Goal: Task Accomplishment & Management: Use online tool/utility

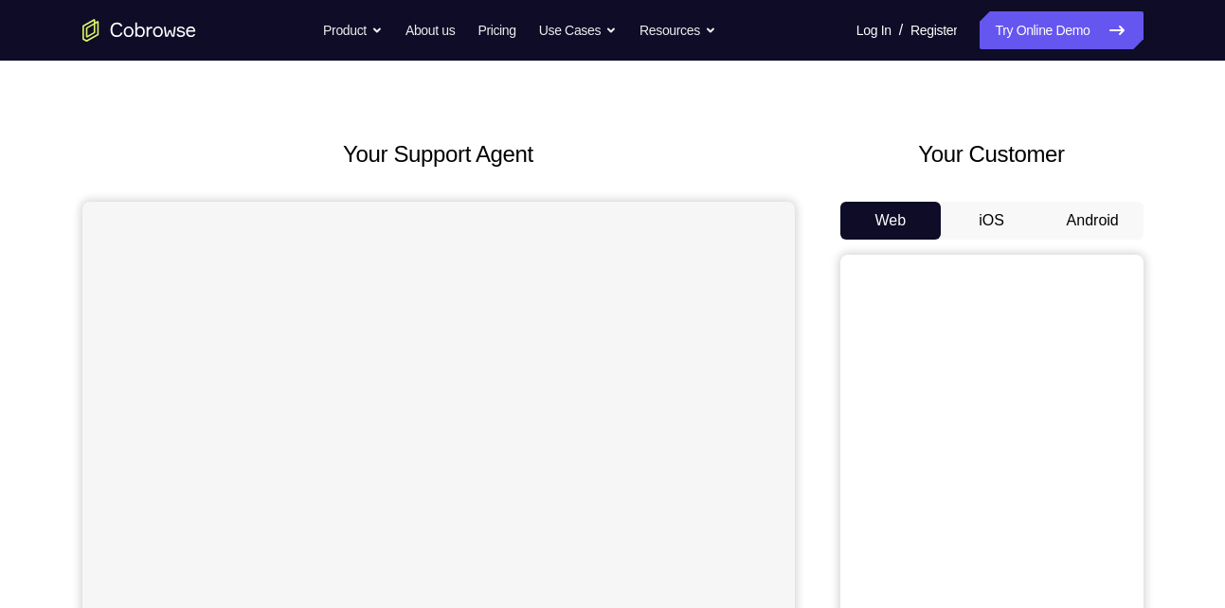
scroll to position [44, 0]
click at [1101, 220] on button "Android" at bounding box center [1092, 222] width 101 height 38
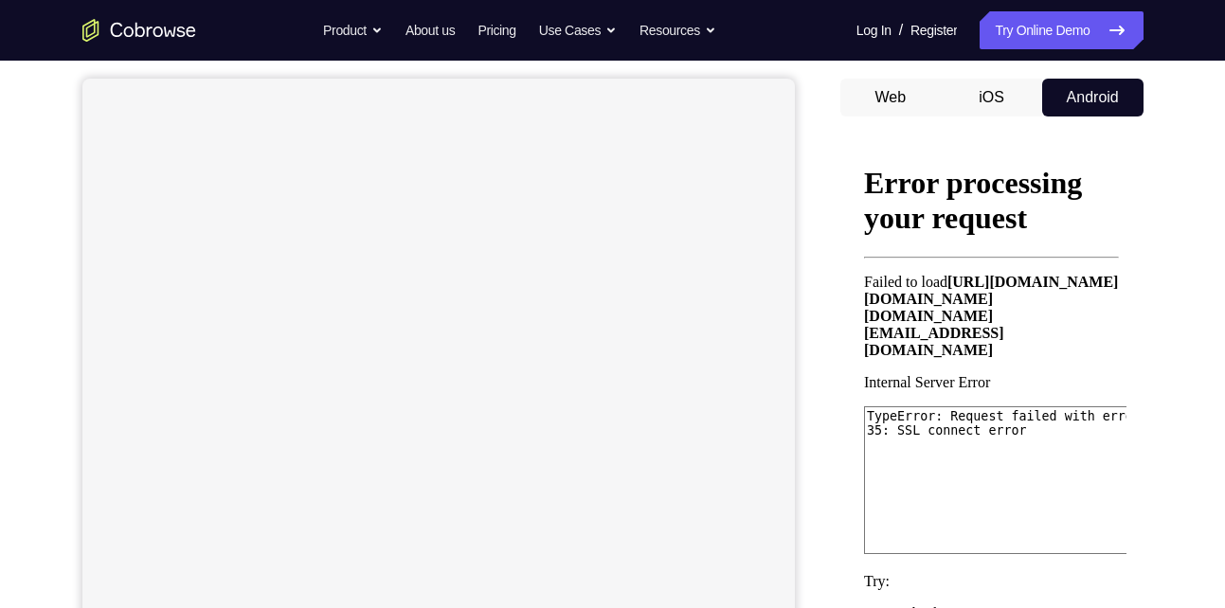
scroll to position [167, 0]
click at [1100, 94] on button "Android" at bounding box center [1092, 99] width 101 height 38
click at [1093, 96] on button "Android" at bounding box center [1092, 99] width 101 height 38
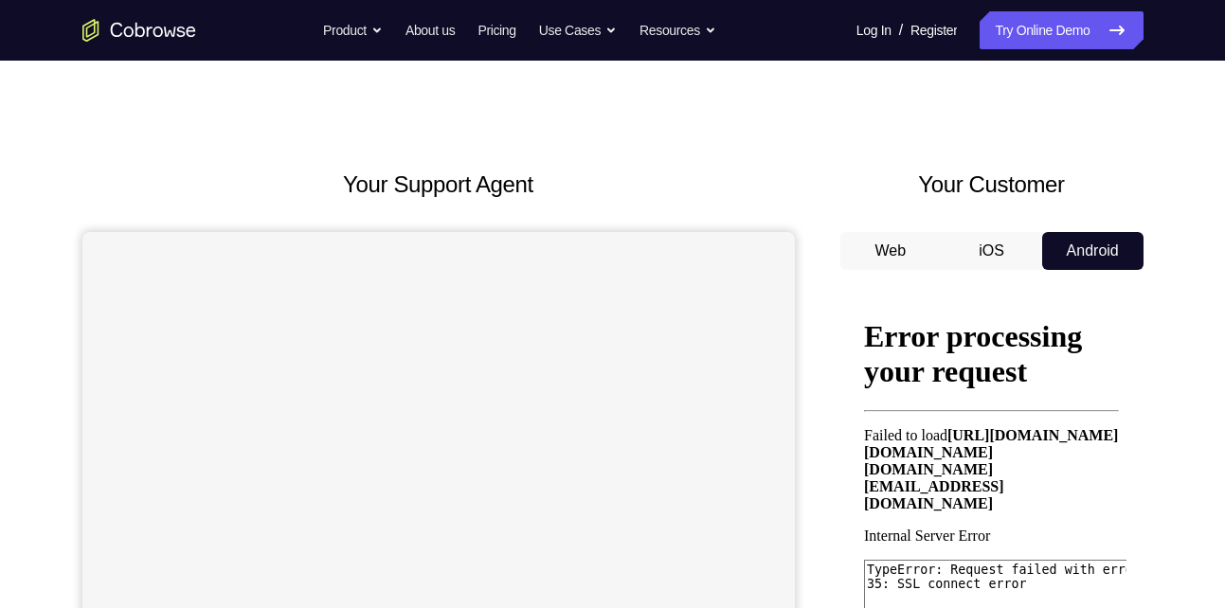
scroll to position [0, 0]
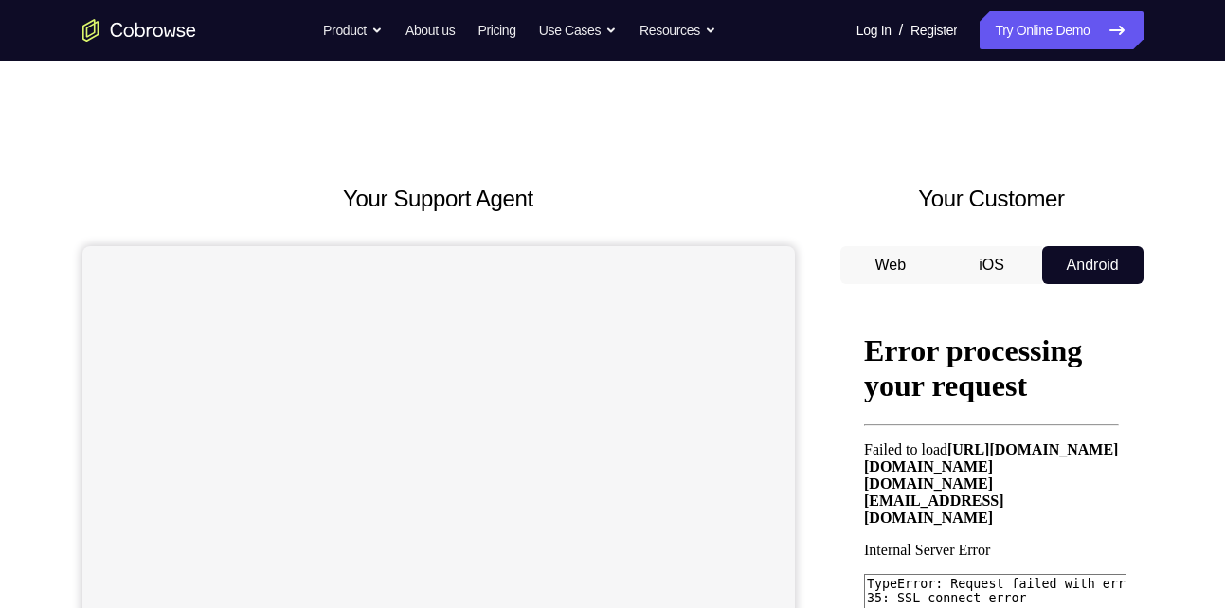
click at [1003, 269] on button "iOS" at bounding box center [991, 265] width 101 height 38
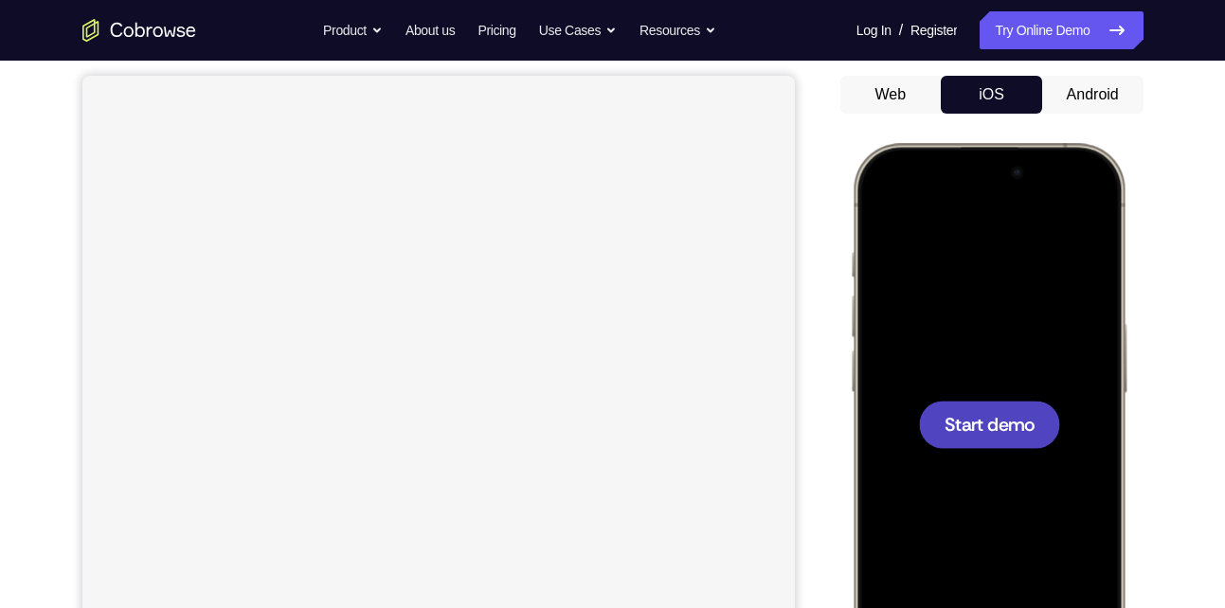
scroll to position [170, 0]
click at [1101, 87] on button "Android" at bounding box center [1092, 96] width 101 height 38
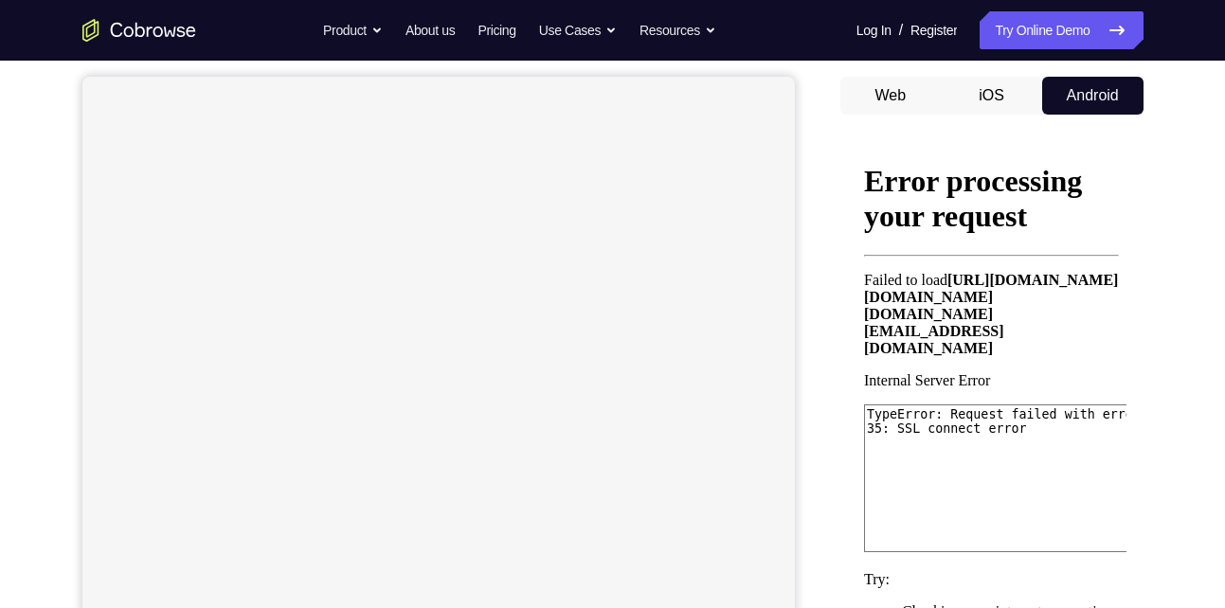
click at [1097, 90] on button "Android" at bounding box center [1092, 96] width 101 height 38
drag, startPoint x: 1097, startPoint y: 90, endPoint x: 985, endPoint y: 88, distance: 111.8
click at [985, 88] on div "Web iOS Android" at bounding box center [991, 96] width 303 height 38
click at [985, 88] on button "iOS" at bounding box center [991, 96] width 101 height 38
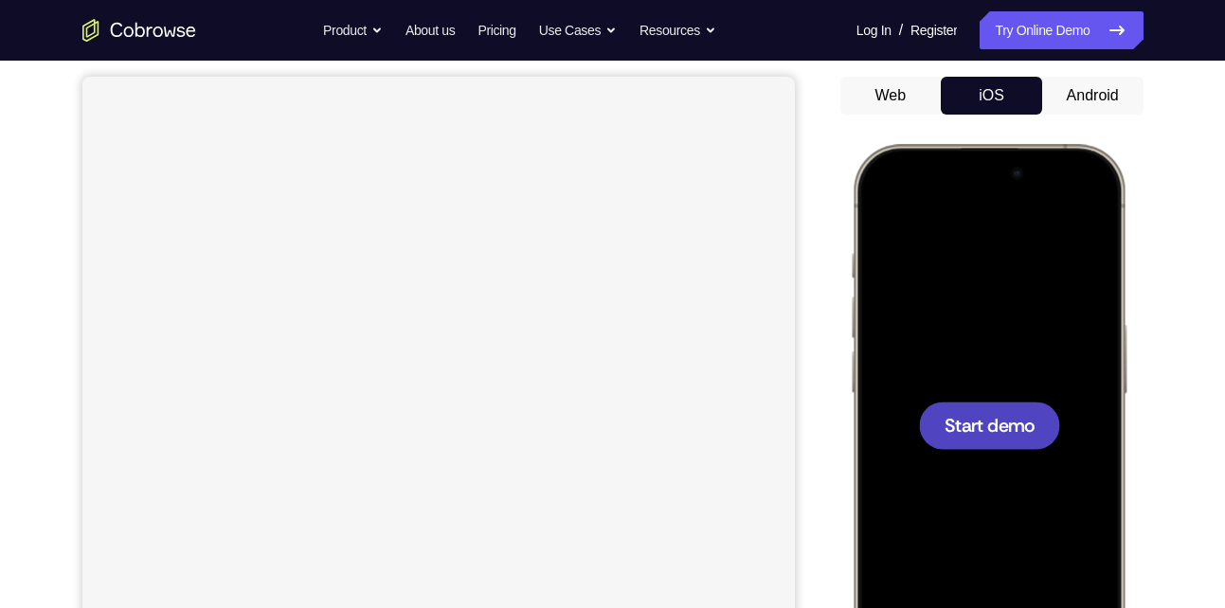
click at [867, 104] on button "Web" at bounding box center [890, 96] width 101 height 38
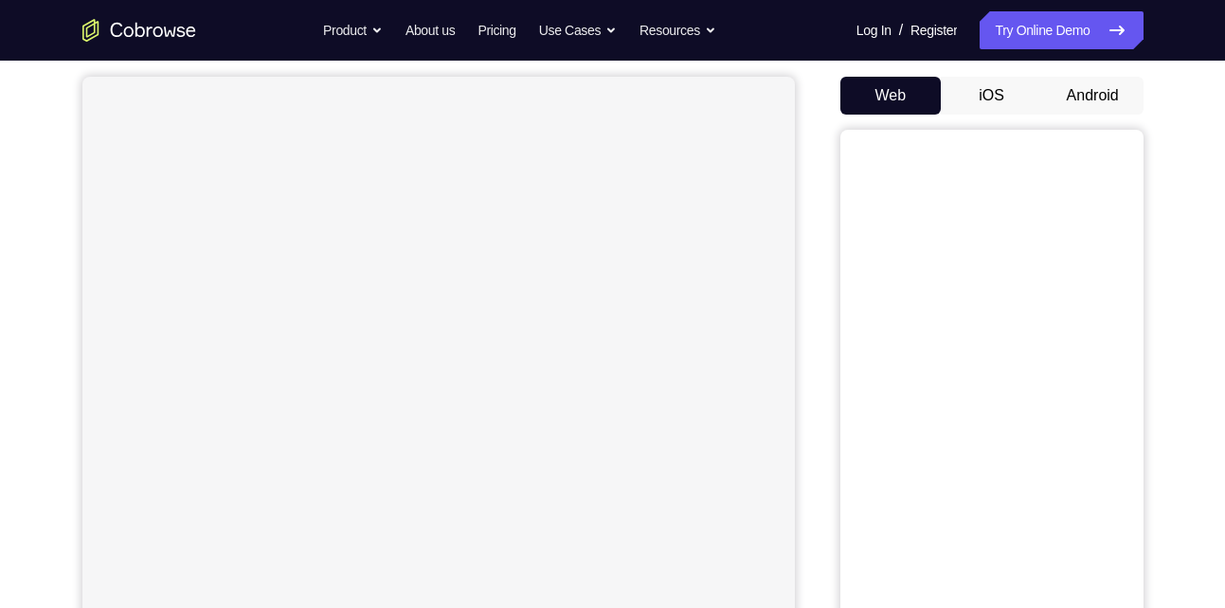
click at [988, 85] on button "iOS" at bounding box center [991, 96] width 101 height 38
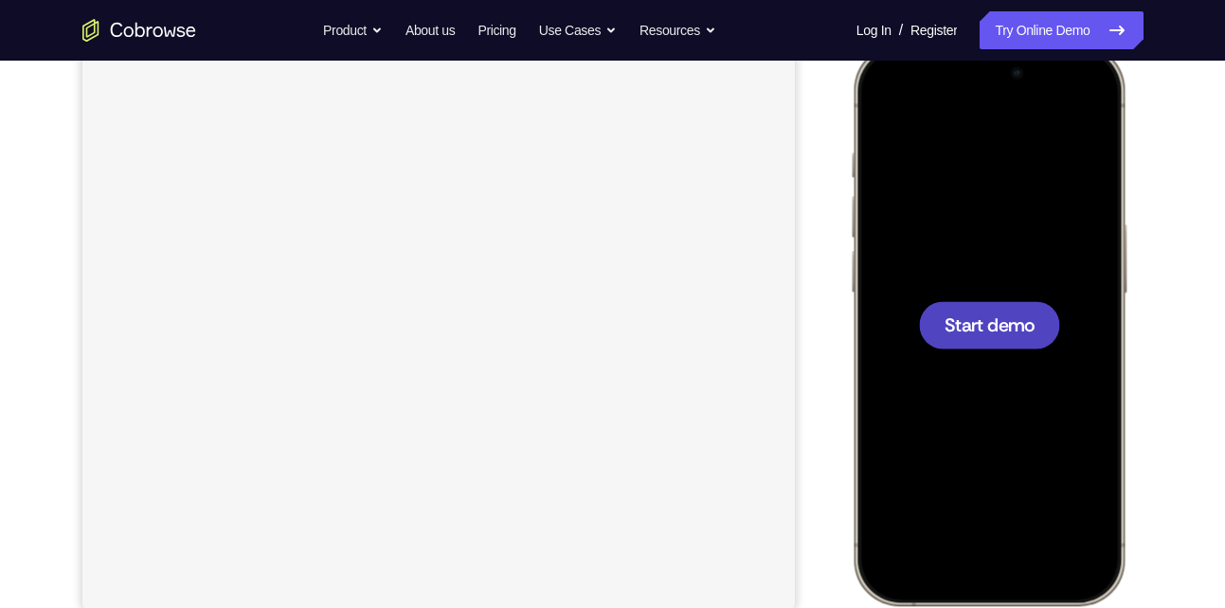
scroll to position [273, 0]
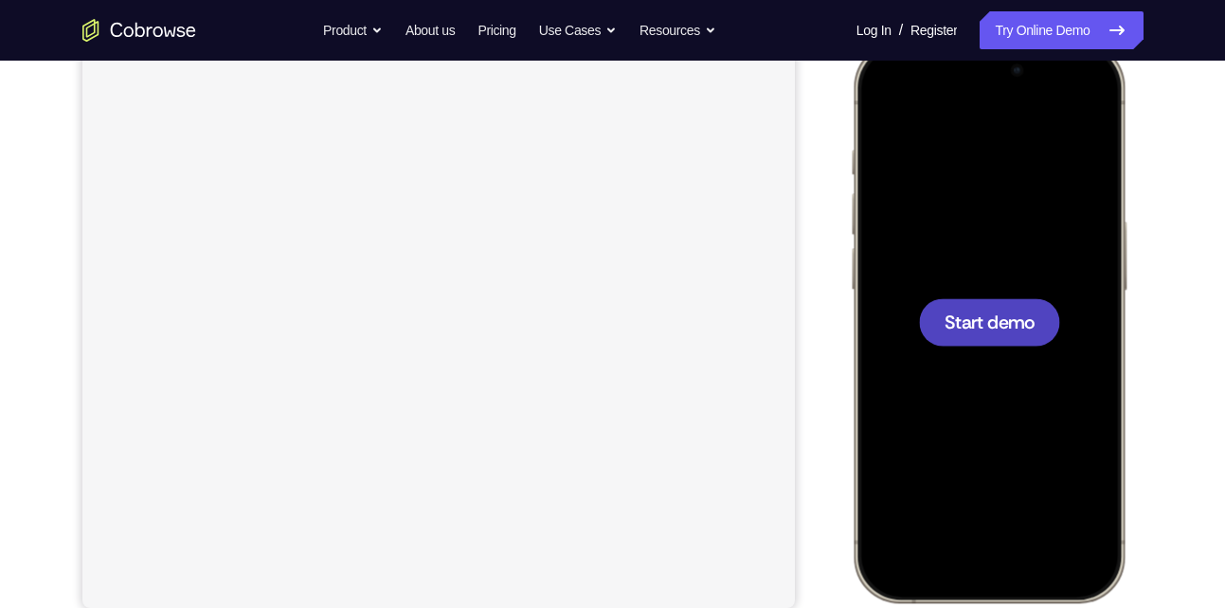
click at [986, 324] on span "Start demo" at bounding box center [989, 322] width 90 height 18
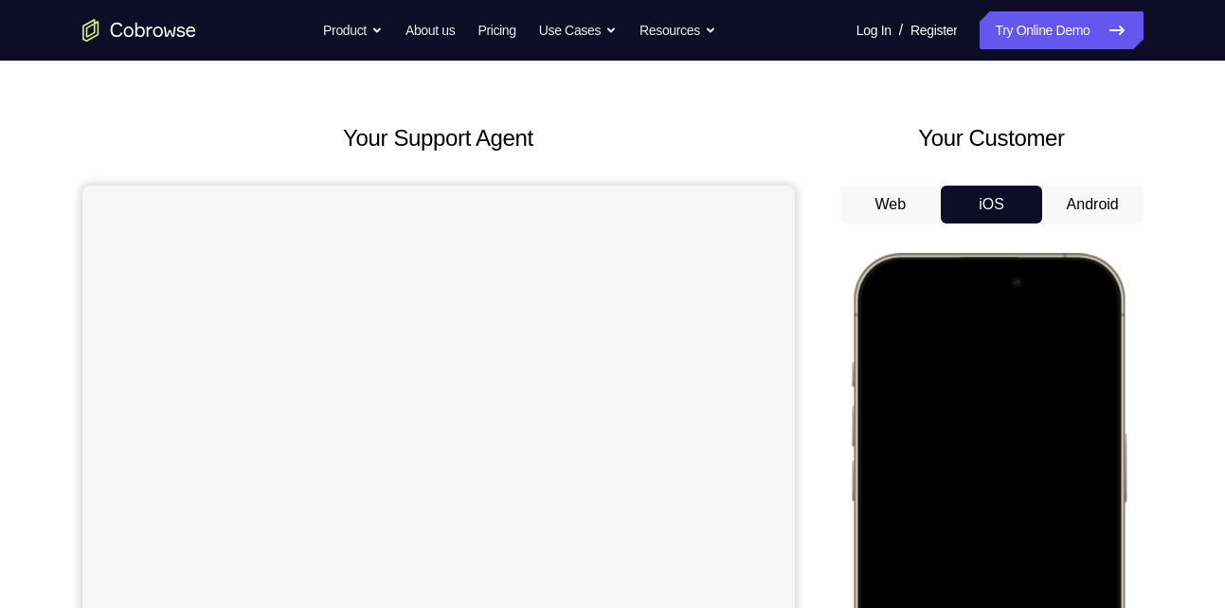
scroll to position [60, 0]
click at [1081, 203] on button "Android" at bounding box center [1092, 206] width 101 height 38
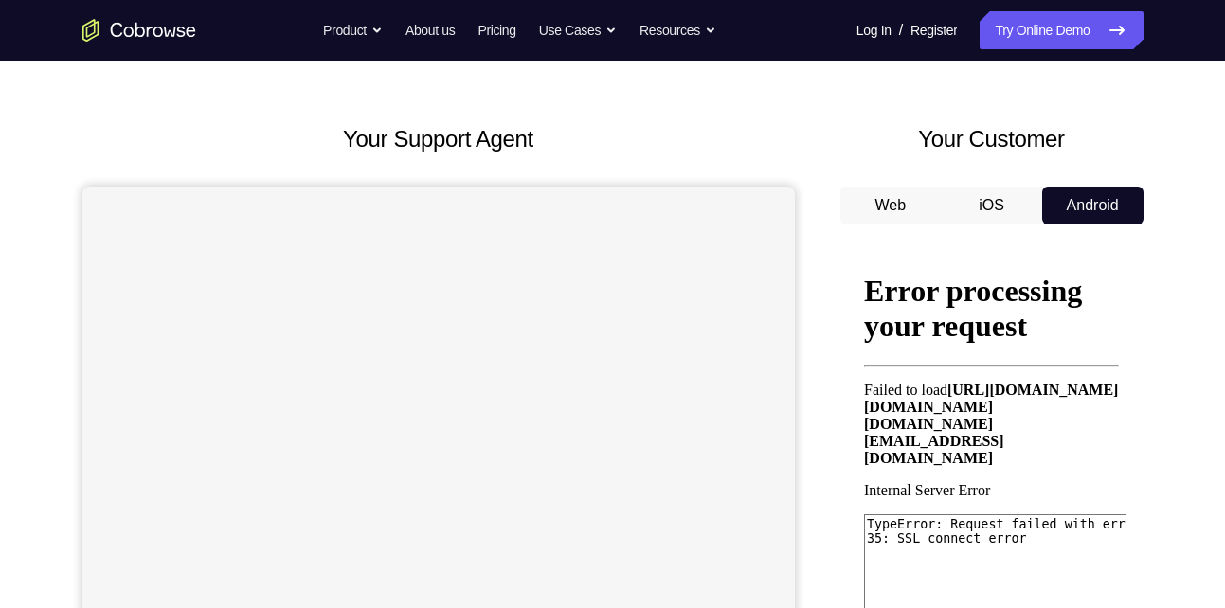
click at [987, 200] on button "iOS" at bounding box center [991, 206] width 101 height 38
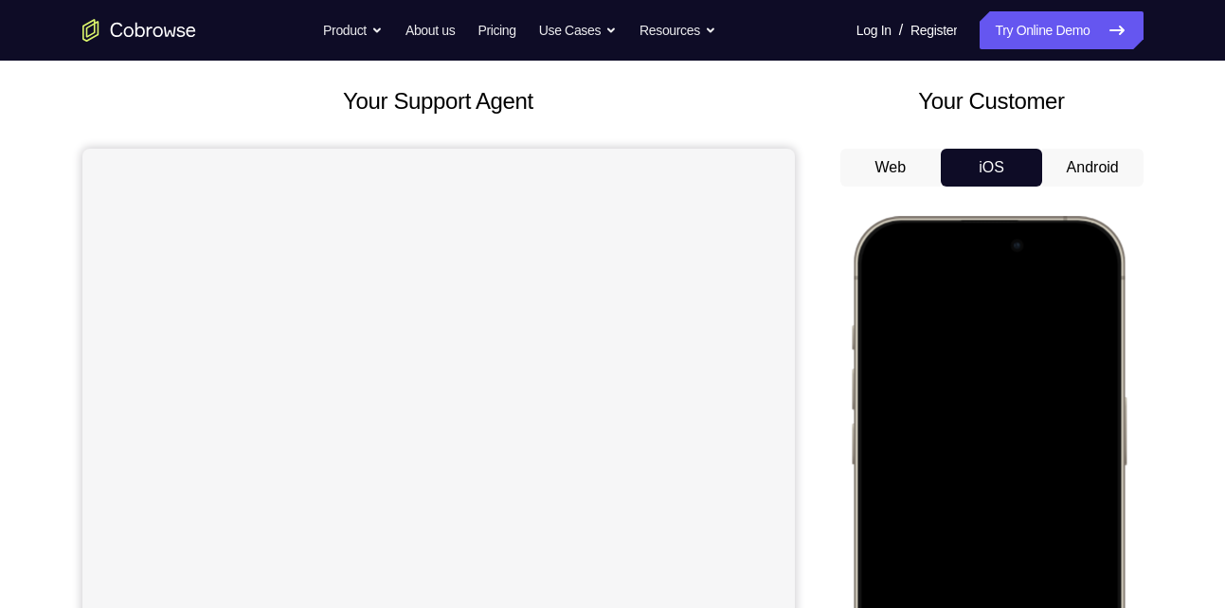
scroll to position [96, 0]
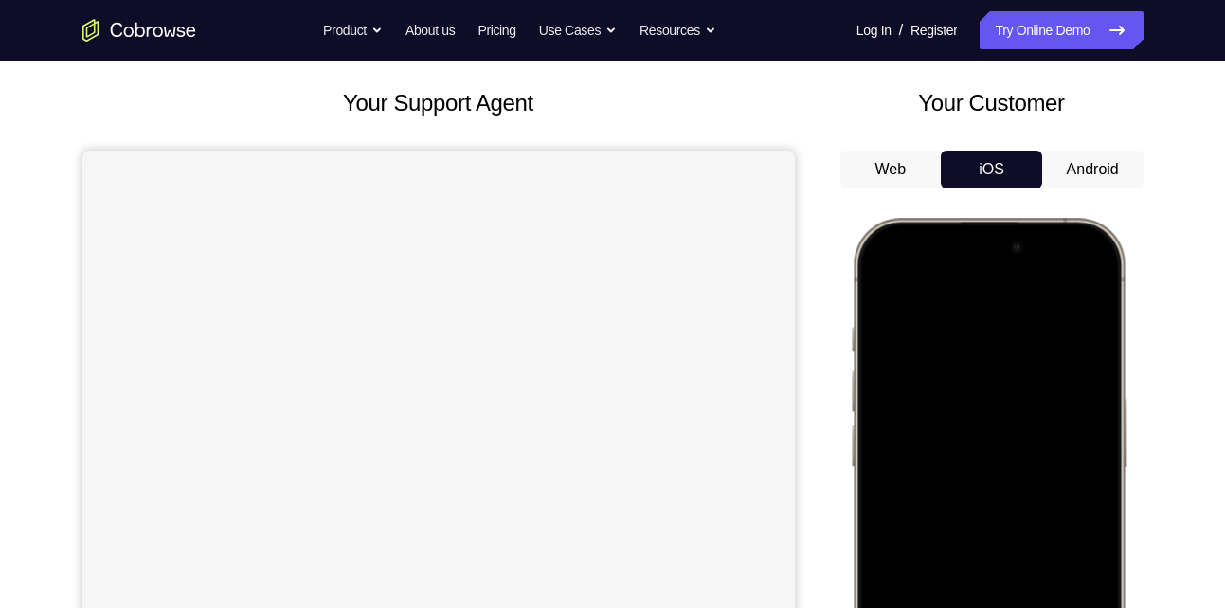
click at [1101, 164] on button "Android" at bounding box center [1092, 170] width 101 height 38
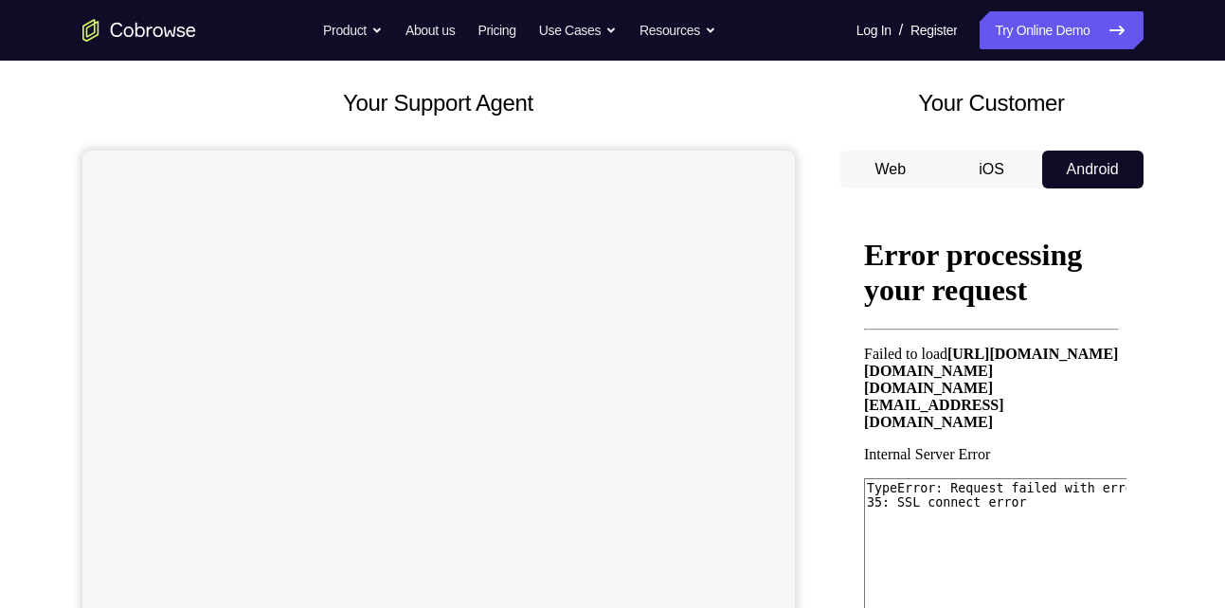
click at [1101, 164] on button "Android" at bounding box center [1092, 170] width 101 height 38
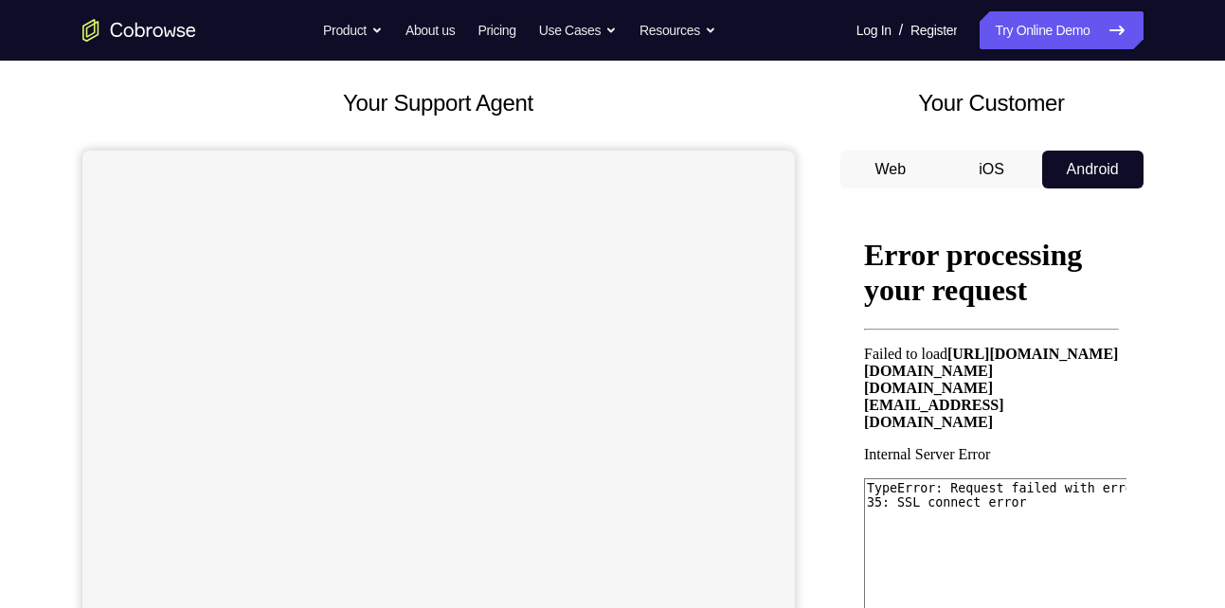
click at [1101, 164] on button "Android" at bounding box center [1092, 170] width 101 height 38
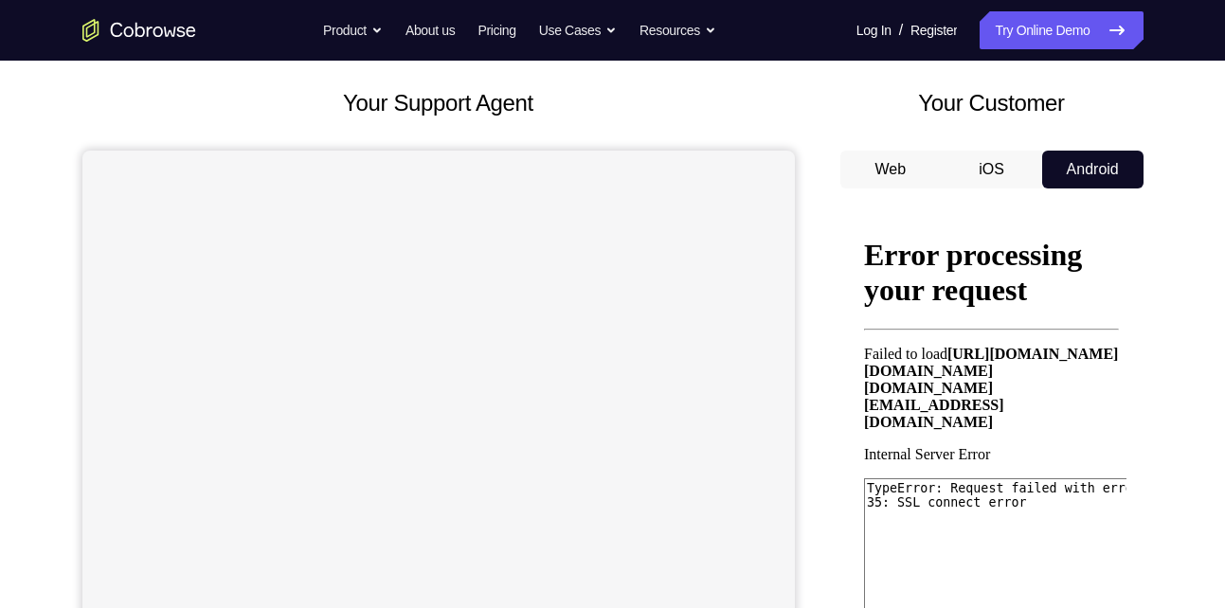
click at [1115, 153] on button "Android" at bounding box center [1092, 170] width 101 height 38
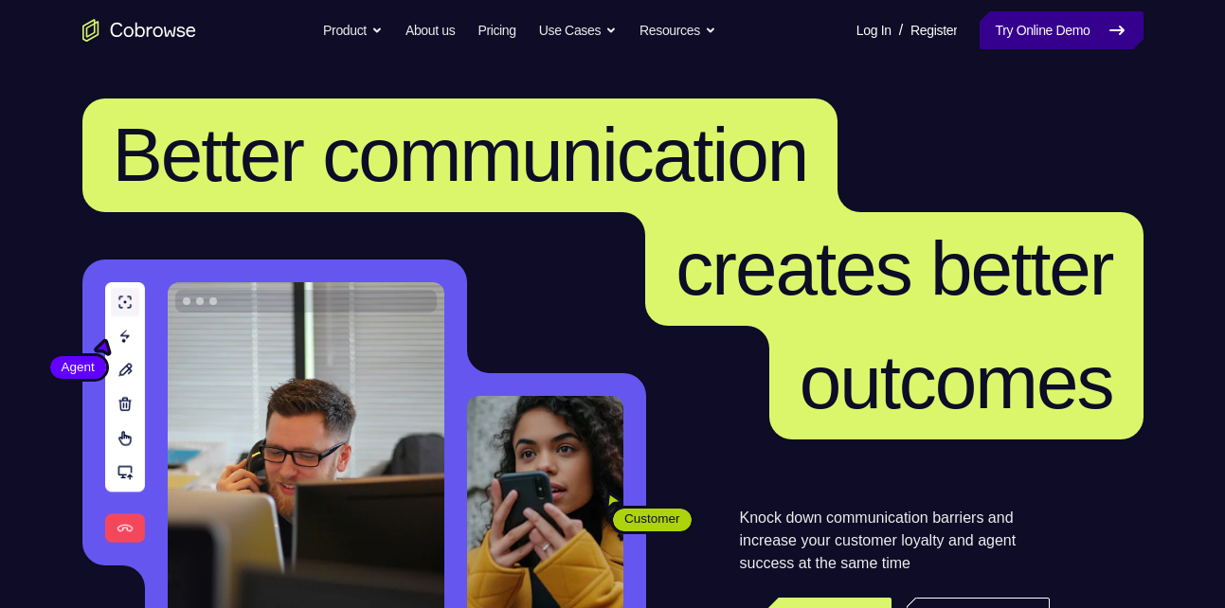
click at [1094, 26] on link "Try Online Demo" at bounding box center [1061, 30] width 163 height 38
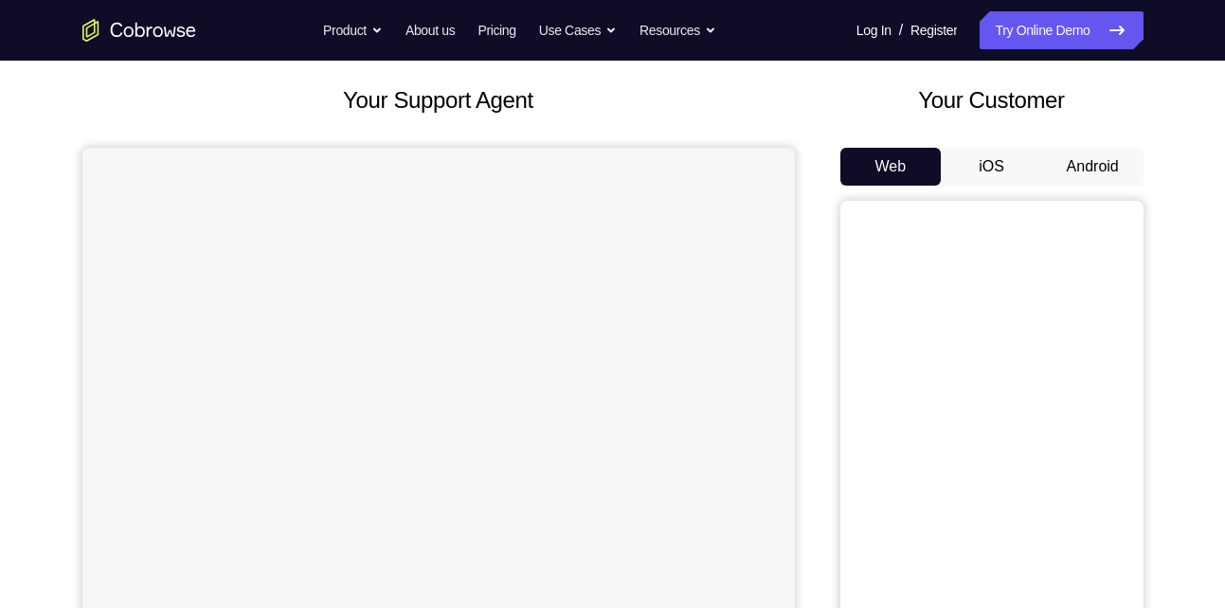
scroll to position [98, 0]
click at [1093, 161] on button "Android" at bounding box center [1092, 168] width 101 height 38
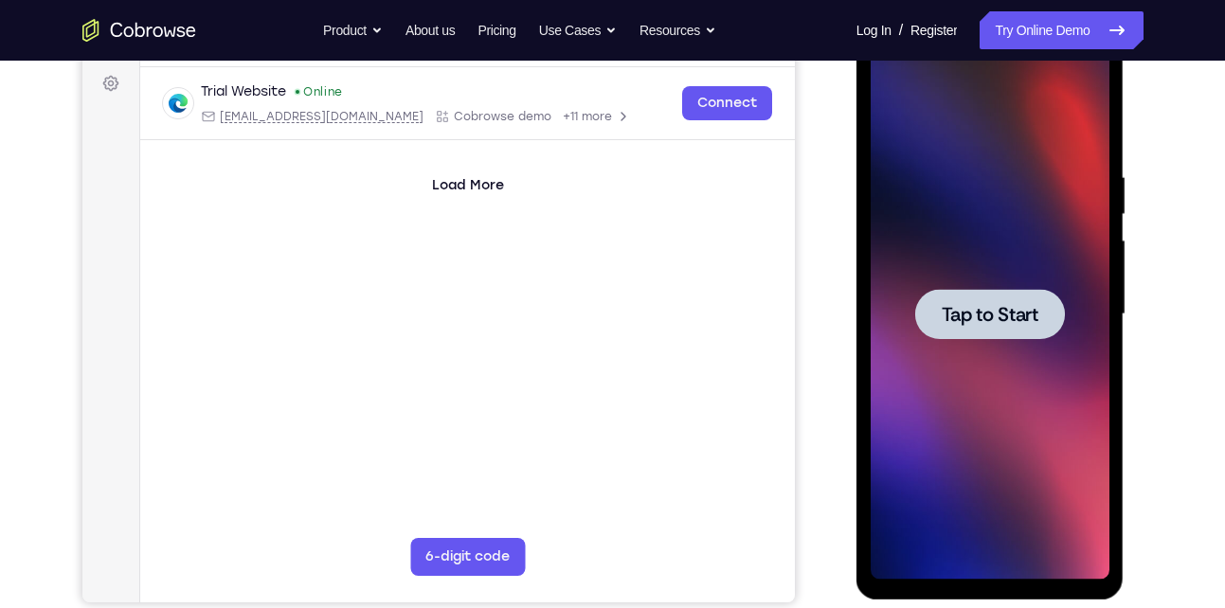
scroll to position [278, 0]
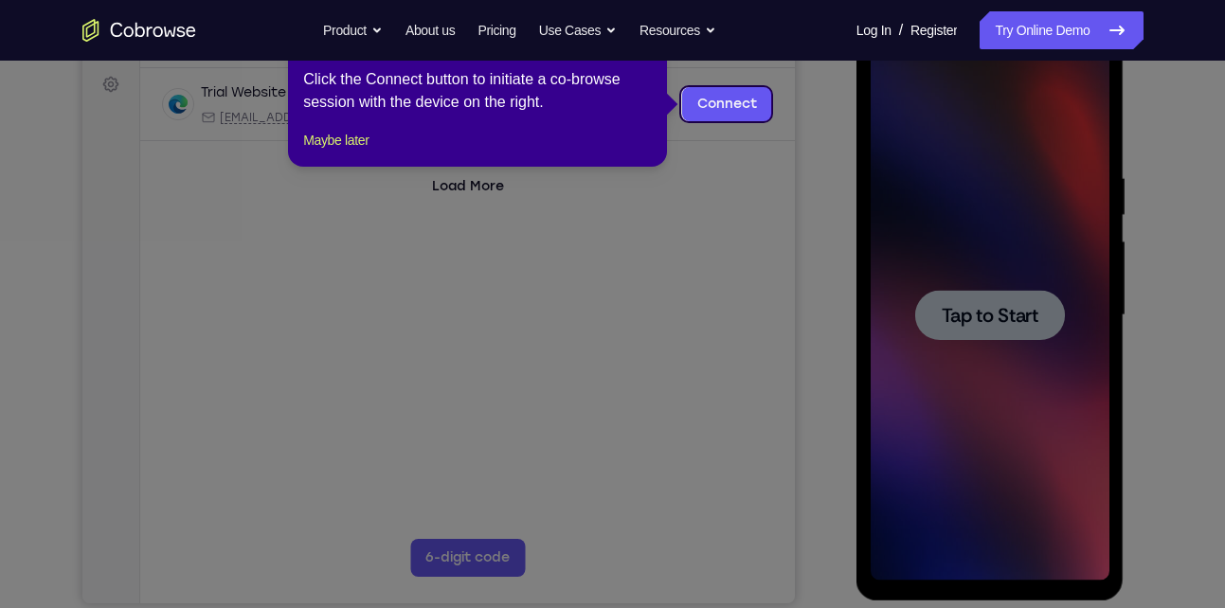
click at [975, 311] on icon at bounding box center [619, 304] width 1239 height 608
click at [708, 145] on icon at bounding box center [619, 304] width 1239 height 608
click at [346, 152] on button "Maybe later" at bounding box center [335, 140] width 65 height 23
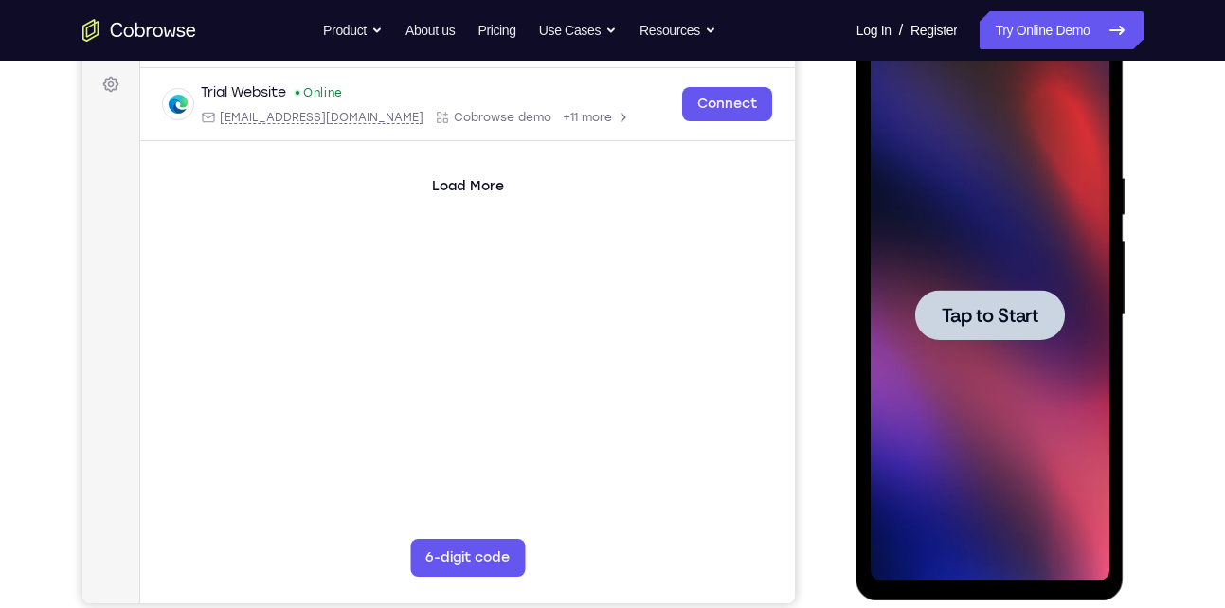
click at [980, 311] on span "Tap to Start" at bounding box center [990, 315] width 97 height 19
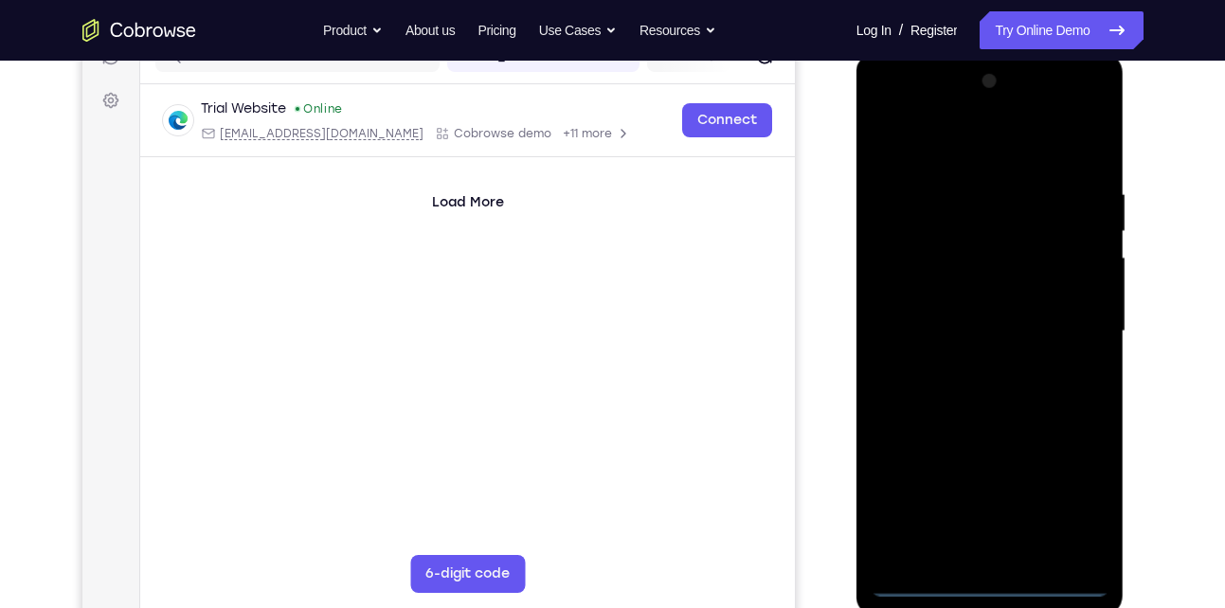
scroll to position [261, 0]
click at [992, 581] on div at bounding box center [990, 332] width 239 height 531
click at [1057, 485] on div at bounding box center [990, 332] width 239 height 531
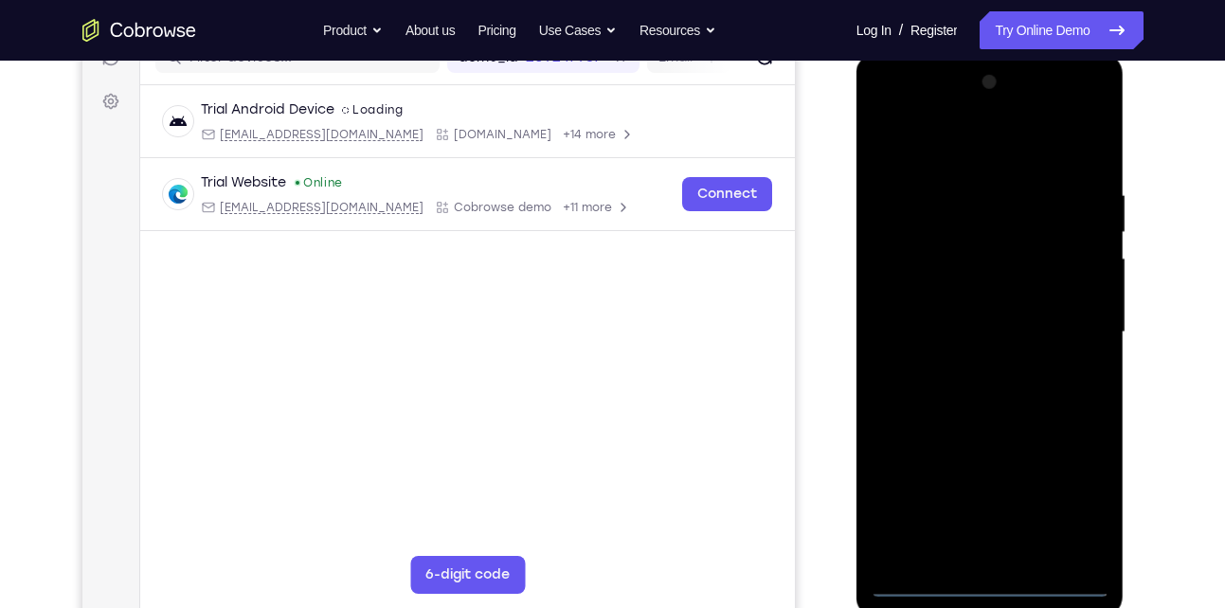
click at [933, 140] on div at bounding box center [990, 332] width 239 height 531
click at [1075, 331] on div at bounding box center [990, 332] width 239 height 531
click at [967, 365] on div at bounding box center [990, 332] width 239 height 531
click at [935, 312] on div at bounding box center [990, 332] width 239 height 531
click at [949, 303] on div at bounding box center [990, 332] width 239 height 531
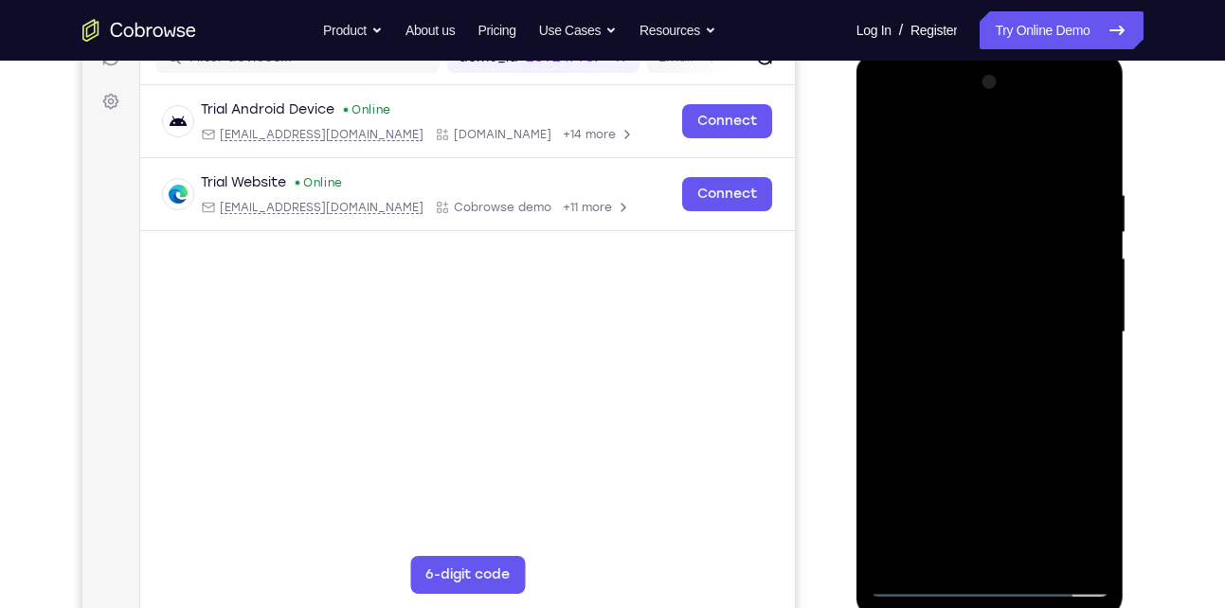
click at [971, 330] on div at bounding box center [990, 332] width 239 height 531
click at [1022, 397] on div at bounding box center [990, 332] width 239 height 531
click at [1083, 171] on div at bounding box center [990, 332] width 239 height 531
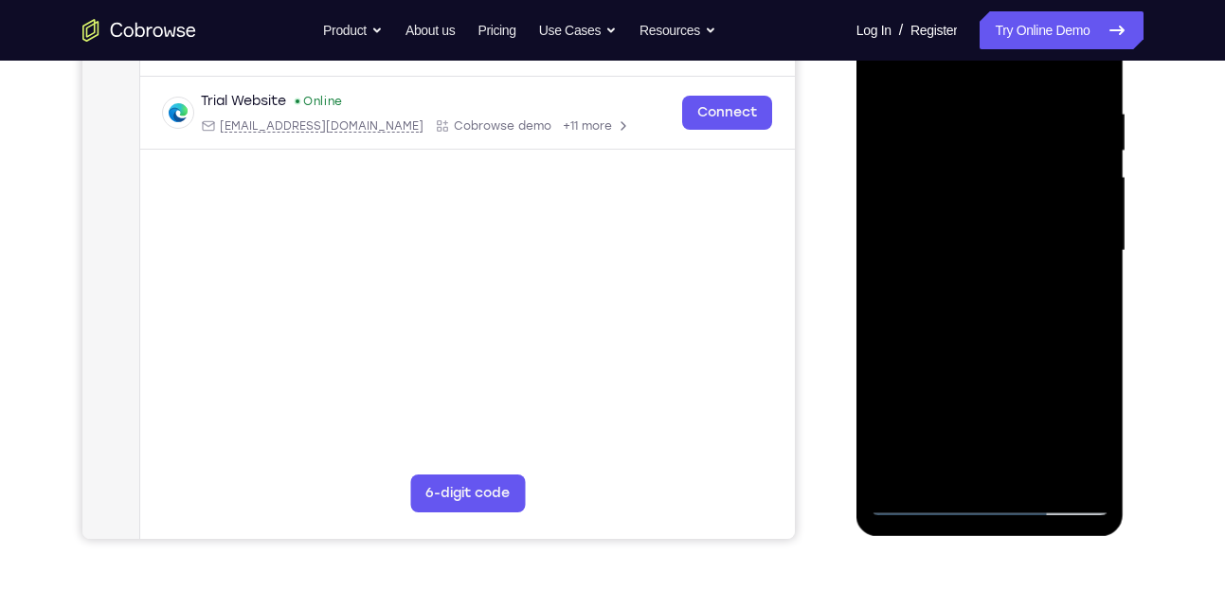
click at [1093, 470] on div at bounding box center [990, 251] width 239 height 531
click at [1090, 472] on div at bounding box center [990, 251] width 239 height 531
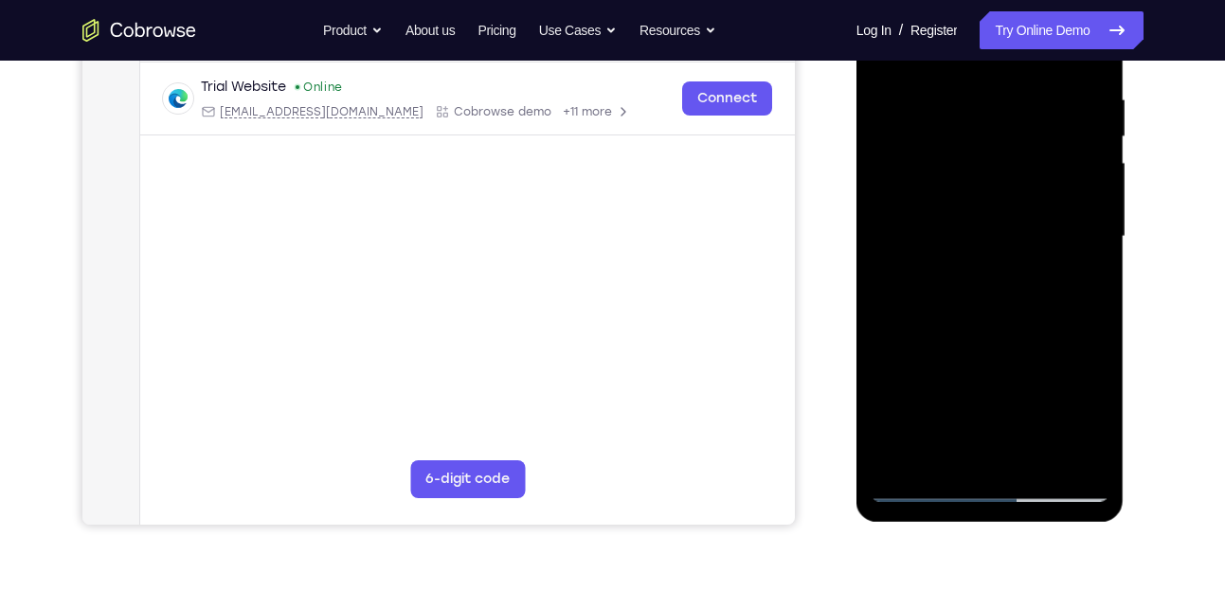
scroll to position [378, 0]
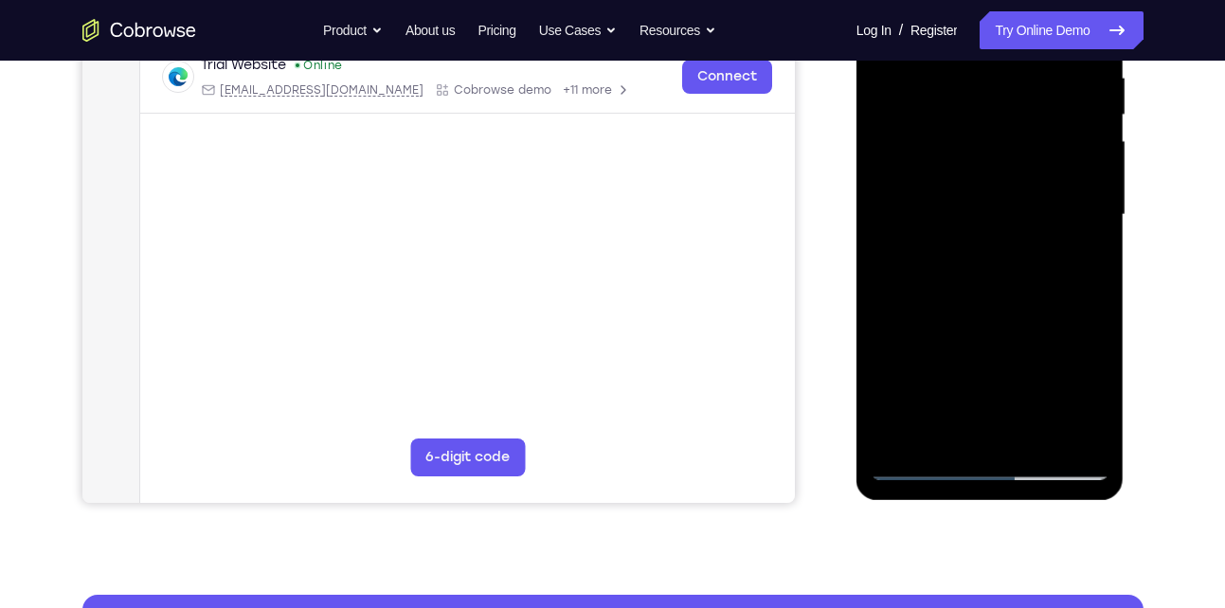
click at [1092, 436] on div at bounding box center [990, 215] width 239 height 531
click at [1029, 434] on div at bounding box center [990, 215] width 239 height 531
click at [1035, 434] on div at bounding box center [990, 215] width 239 height 531
click at [1099, 413] on div at bounding box center [990, 215] width 239 height 531
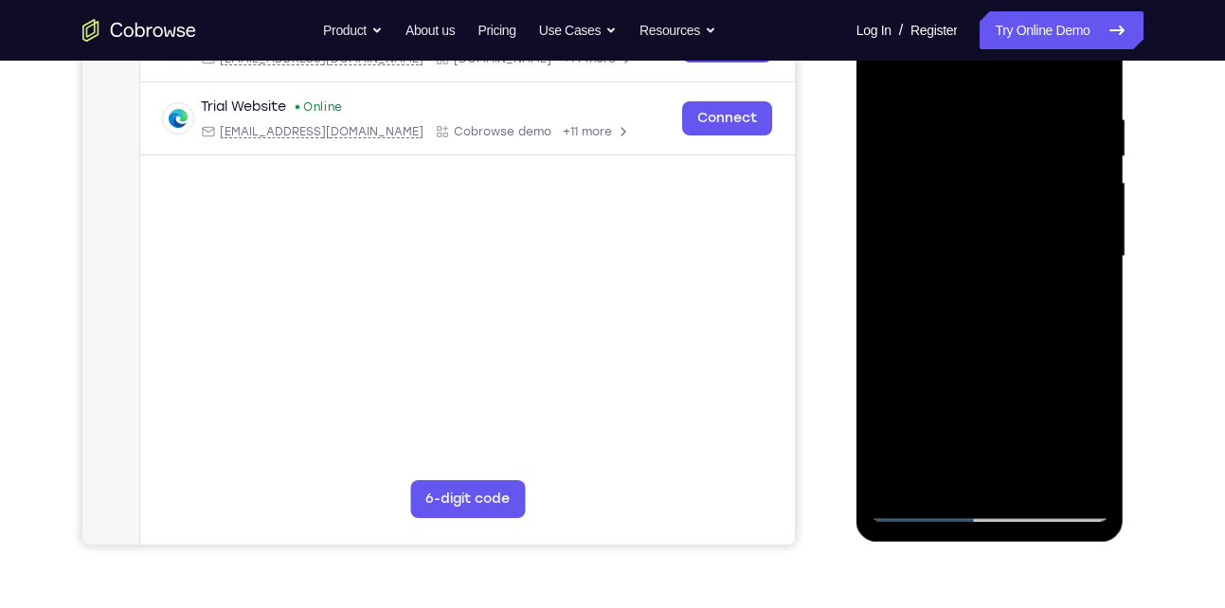
scroll to position [337, 0]
click at [1077, 472] on div at bounding box center [990, 256] width 239 height 531
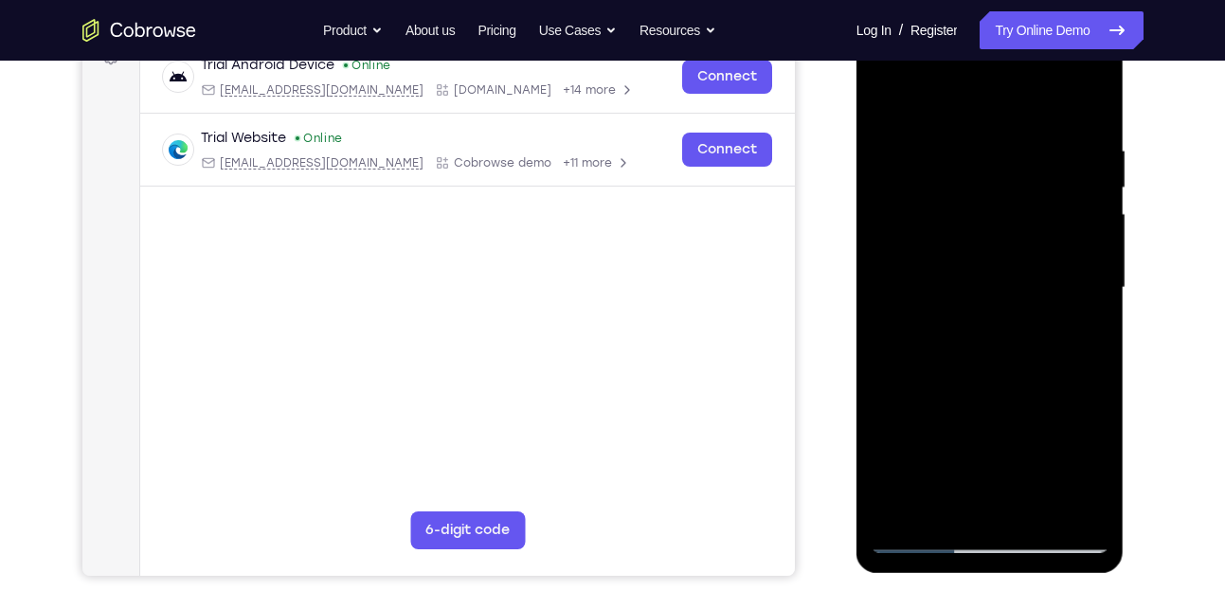
scroll to position [304, 0]
click at [1099, 489] on div at bounding box center [990, 289] width 239 height 531
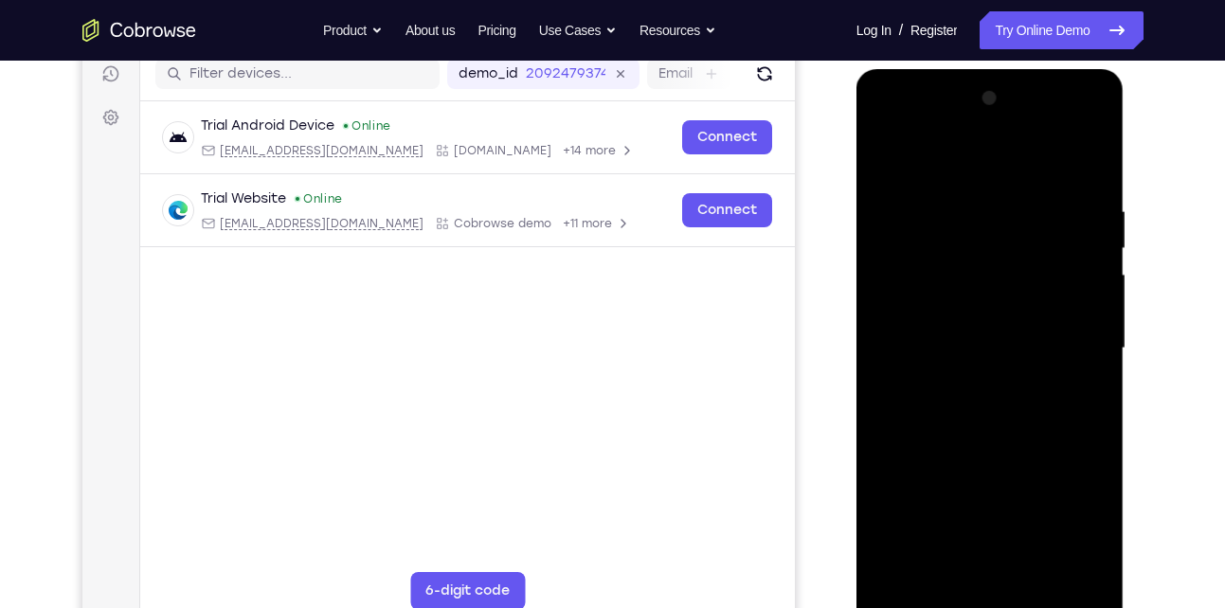
scroll to position [243, 0]
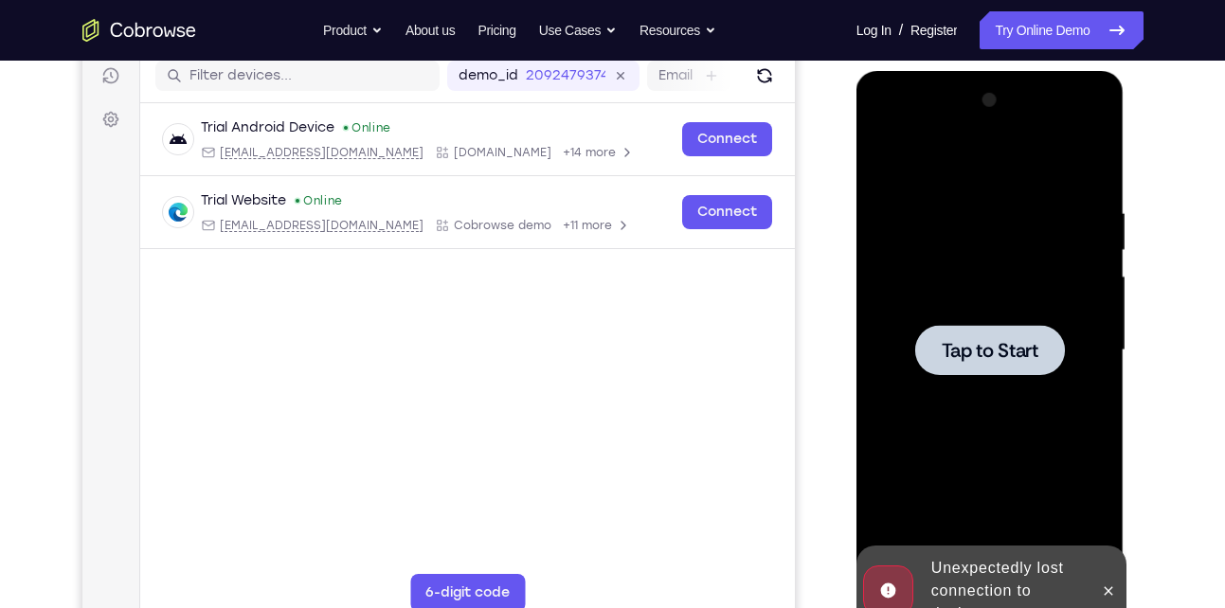
click at [989, 342] on span "Tap to Start" at bounding box center [990, 350] width 97 height 19
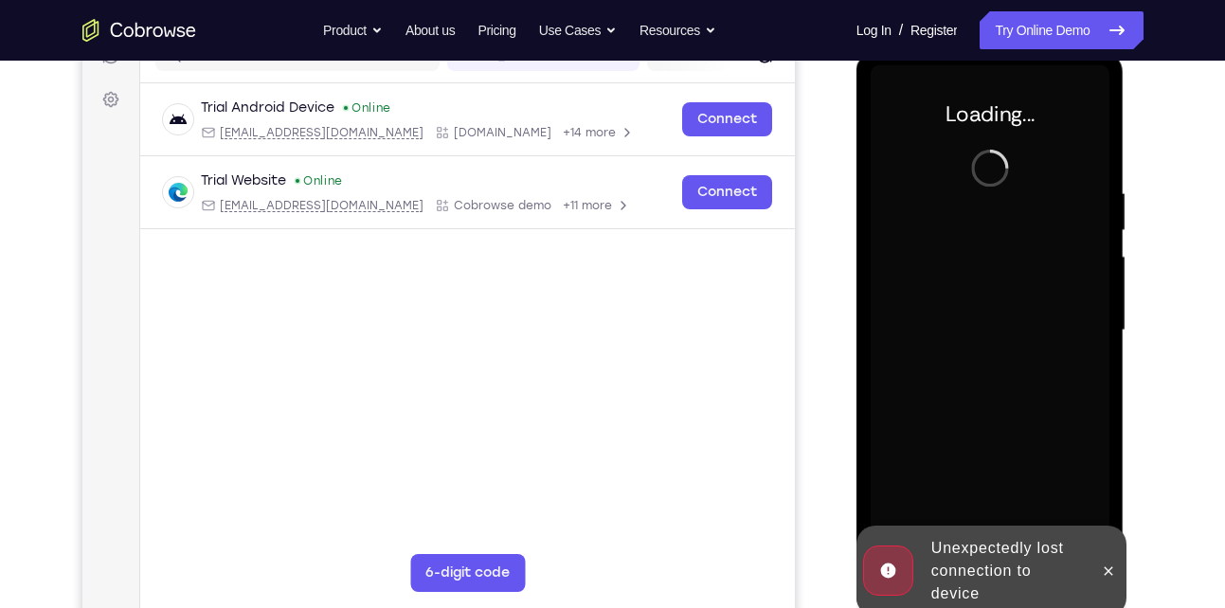
scroll to position [263, 0]
